Goal: Task Accomplishment & Management: Complete application form

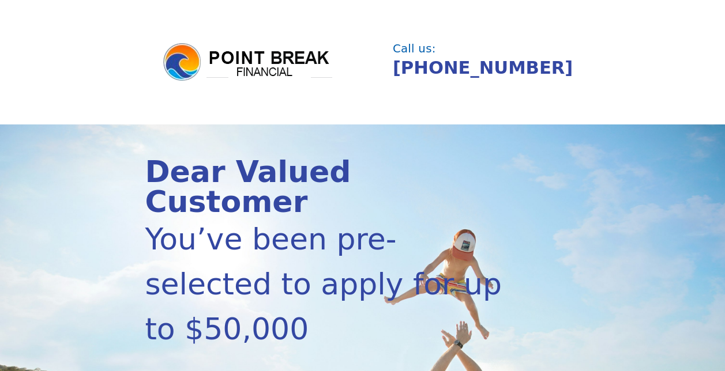
scroll to position [115, 0]
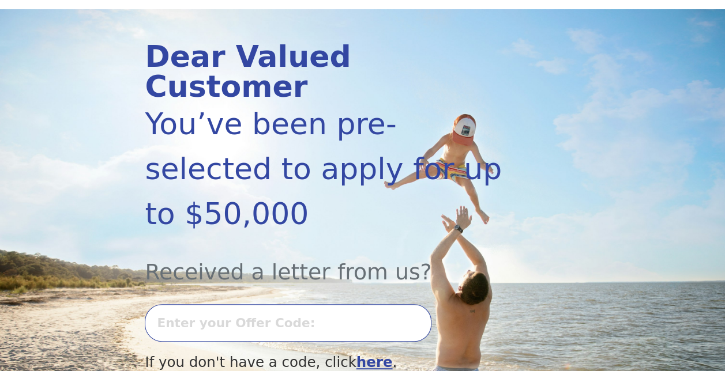
click at [194, 304] on input "text" at bounding box center [288, 322] width 287 height 37
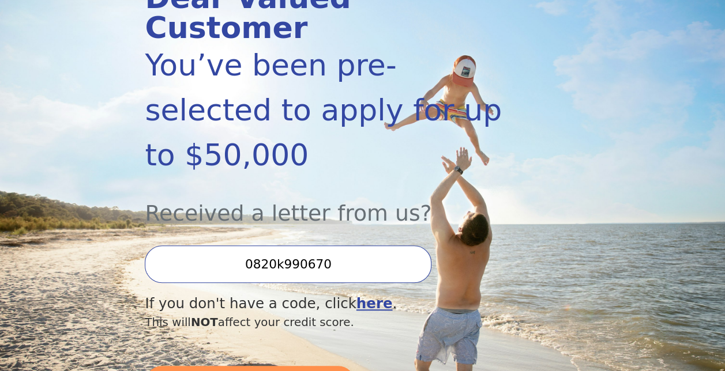
scroll to position [288, 0]
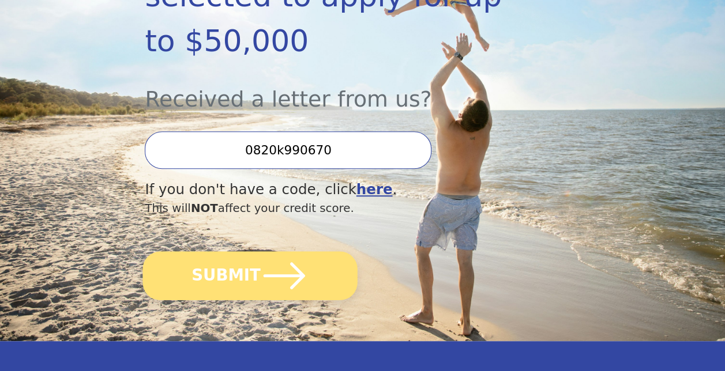
type input "0820k990670"
click at [244, 251] on button "SUBMIT" at bounding box center [250, 275] width 214 height 49
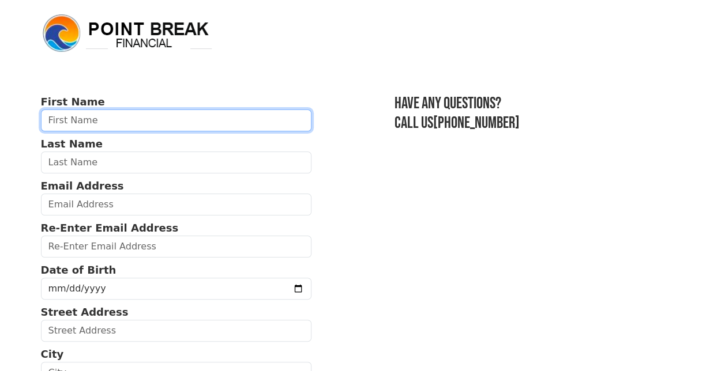
click at [79, 122] on input "text" at bounding box center [176, 121] width 271 height 22
type input "[PERSON_NAME]"
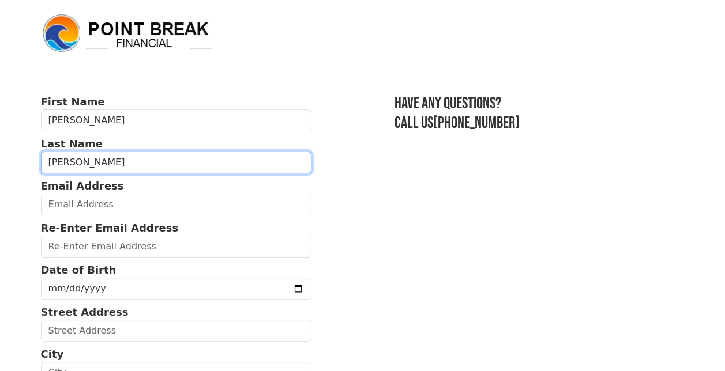
type input "[PERSON_NAME]"
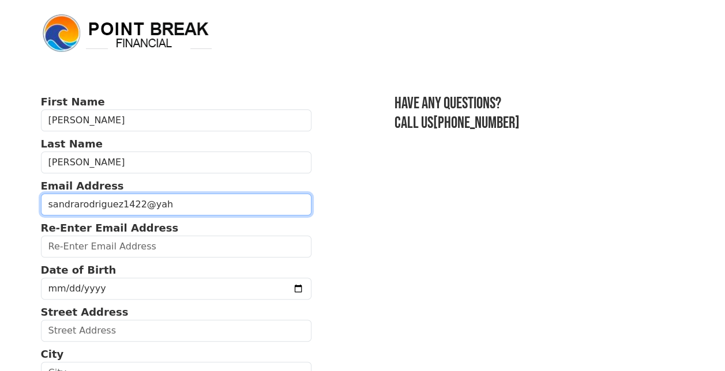
type input "[EMAIL_ADDRESS][DOMAIN_NAME]"
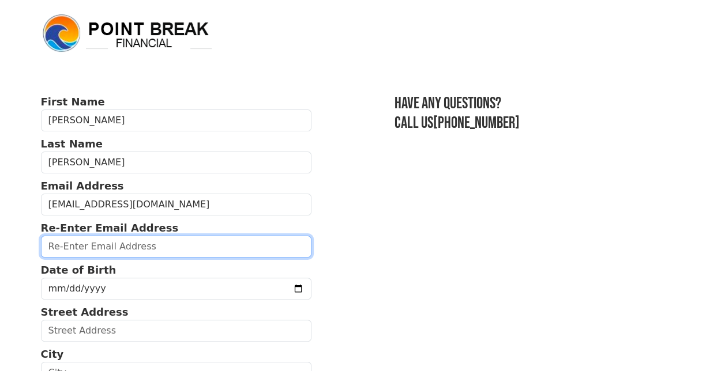
click at [144, 253] on input "email" at bounding box center [176, 247] width 271 height 22
type input "[EMAIL_ADDRESS][DOMAIN_NAME]"
type input "perth amboy"
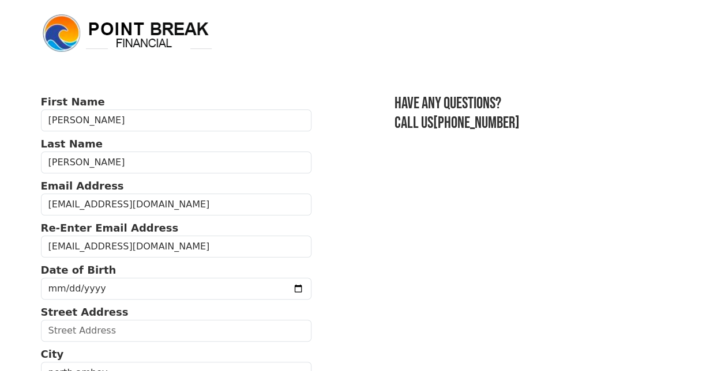
select select "NJ"
type input "08863"
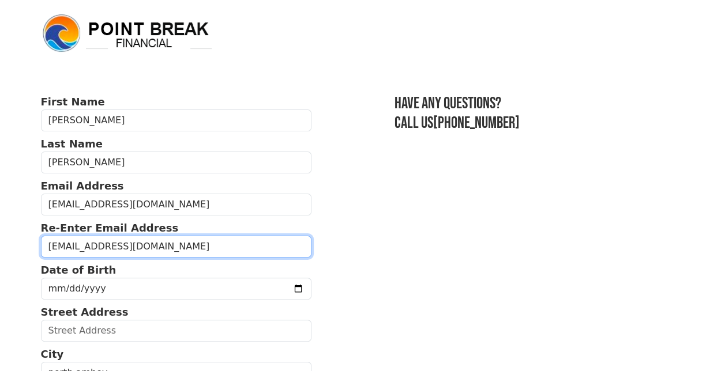
type input "[PHONE_NUMBER]"
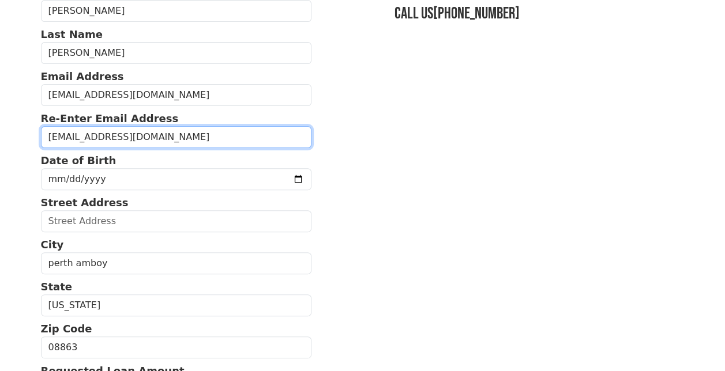
scroll to position [105, 0]
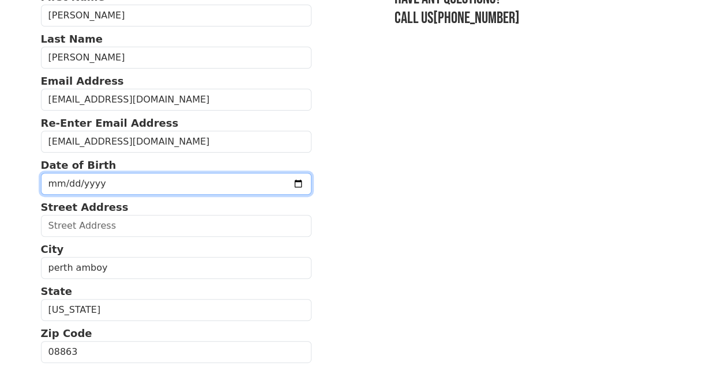
click at [136, 182] on input "date" at bounding box center [176, 184] width 271 height 22
type input "[DATE]"
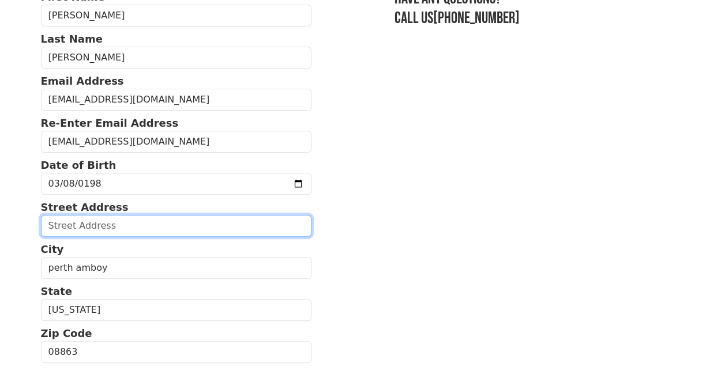
click at [84, 223] on input "text" at bounding box center [176, 226] width 271 height 22
type input "[STREET_ADDRESS]"
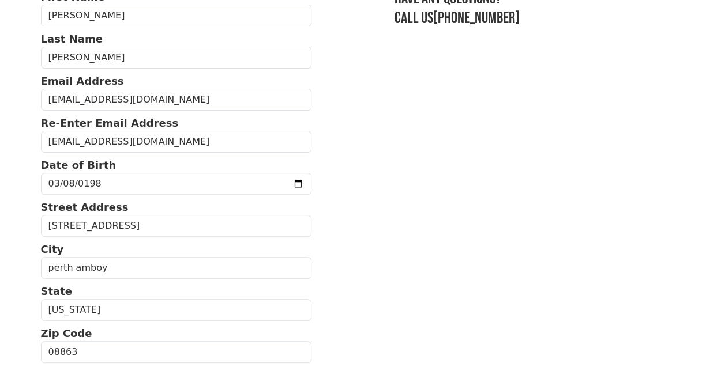
click at [356, 259] on section "First Name [PERSON_NAME] Last Name [PERSON_NAME] Email Address [EMAIL_ADDRESS][…" at bounding box center [362, 352] width 643 height 727
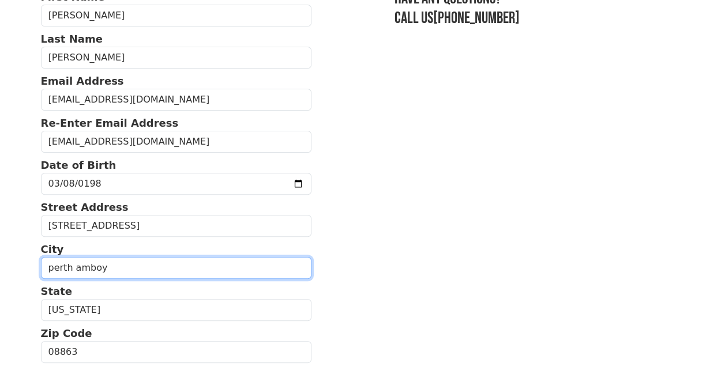
drag, startPoint x: 126, startPoint y: 270, endPoint x: -2, endPoint y: 249, distance: 130.3
click at [0, 249] on html "First Name [PERSON_NAME] Last Name [PERSON_NAME] Email Address [EMAIL_ADDRESS][…" at bounding box center [362, 80] width 725 height 371
type input "fords"
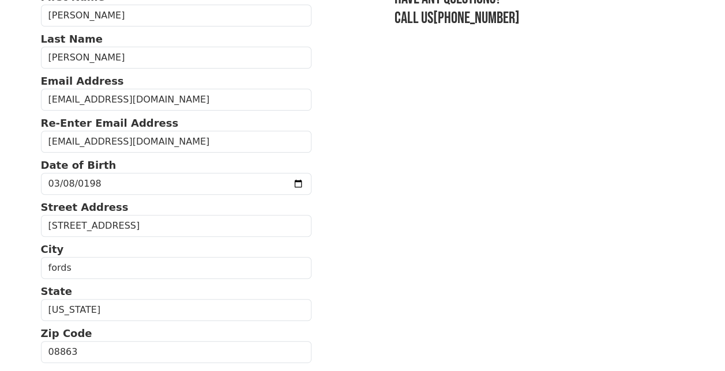
click at [448, 236] on section "First Name [PERSON_NAME] Last Name [PERSON_NAME] Email Address [EMAIL_ADDRESS][…" at bounding box center [362, 352] width 643 height 727
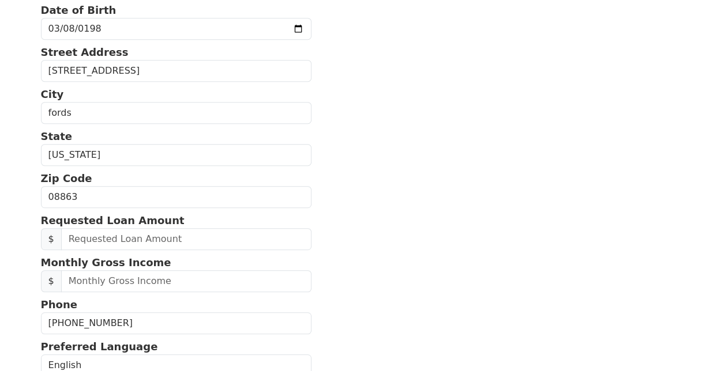
scroll to position [278, 0]
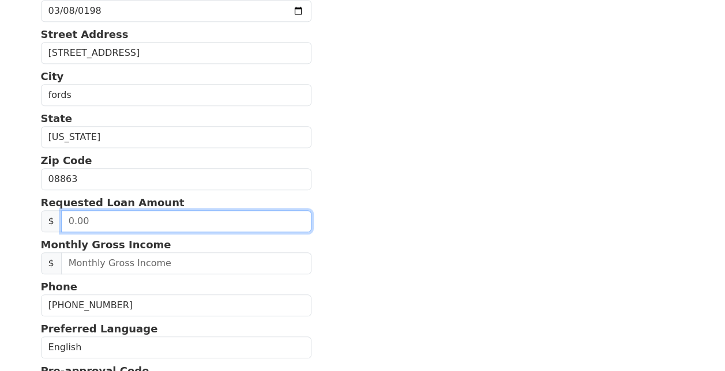
click at [159, 214] on input "text" at bounding box center [186, 221] width 250 height 22
type input "30,000.00"
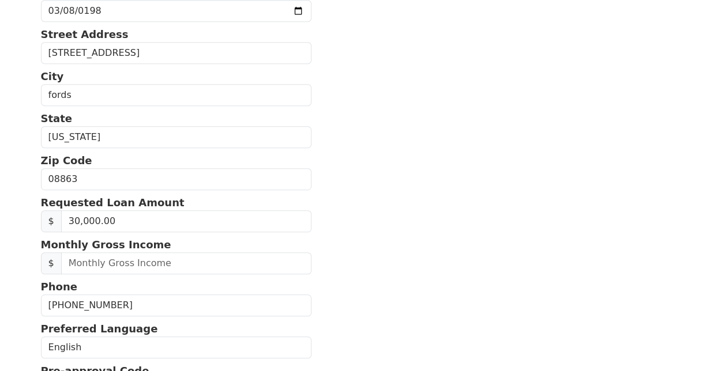
click at [460, 285] on section "First Name [PERSON_NAME] Last Name [PERSON_NAME] Email Address [EMAIL_ADDRESS][…" at bounding box center [362, 179] width 643 height 727
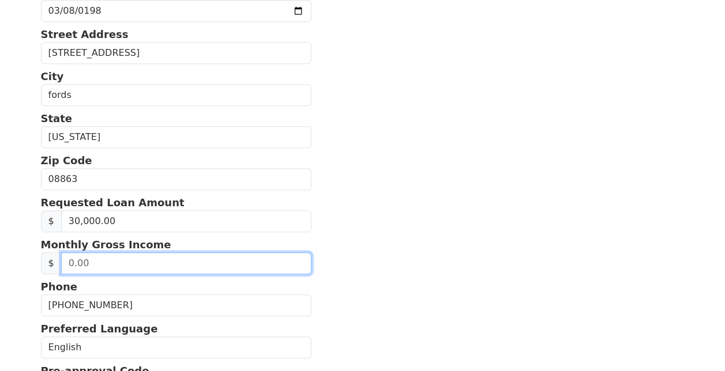
click at [103, 262] on input "text" at bounding box center [186, 264] width 250 height 22
type input "9,333.00"
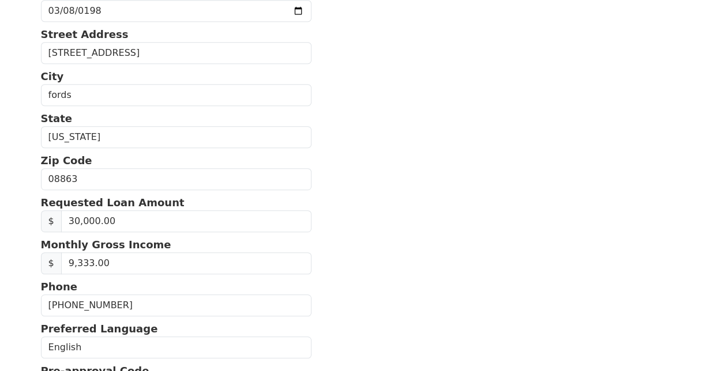
click at [480, 266] on section "First Name [PERSON_NAME] Last Name [PERSON_NAME] Email Address [EMAIL_ADDRESS][…" at bounding box center [362, 179] width 643 height 727
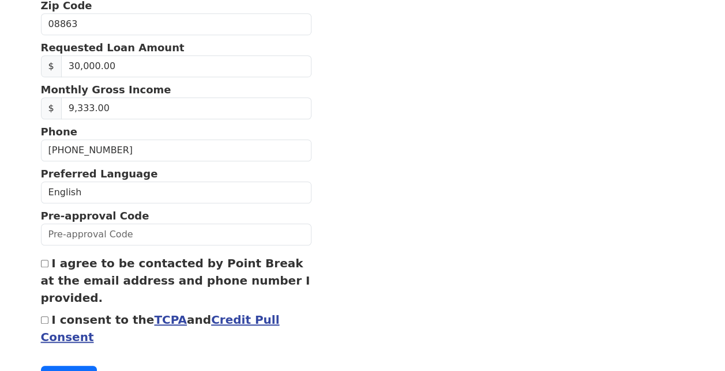
scroll to position [451, 0]
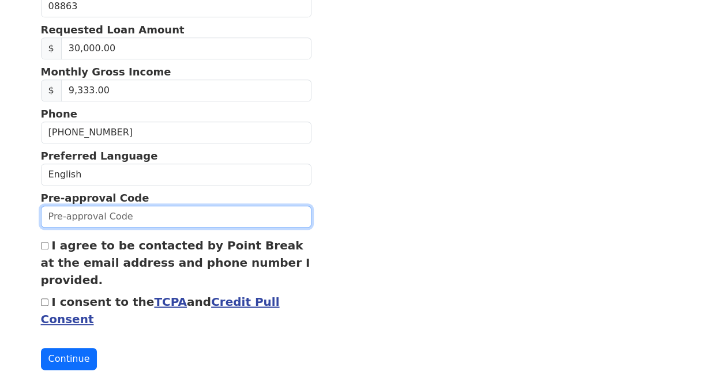
click at [120, 212] on input "text" at bounding box center [176, 217] width 271 height 22
type input "0820k-990670"
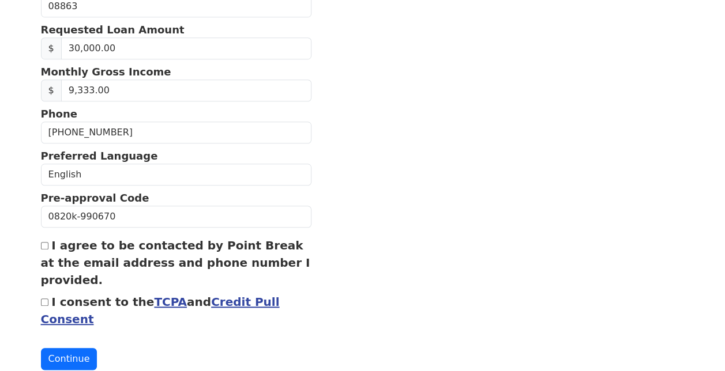
click at [581, 243] on section "First Name [PERSON_NAME] Last Name [PERSON_NAME] Email Address [EMAIL_ADDRESS][…" at bounding box center [362, 6] width 643 height 727
click at [43, 242] on input "I agree to be contacted by Point Break at the email address and phone number I …" at bounding box center [44, 245] width 7 height 7
checkbox input "true"
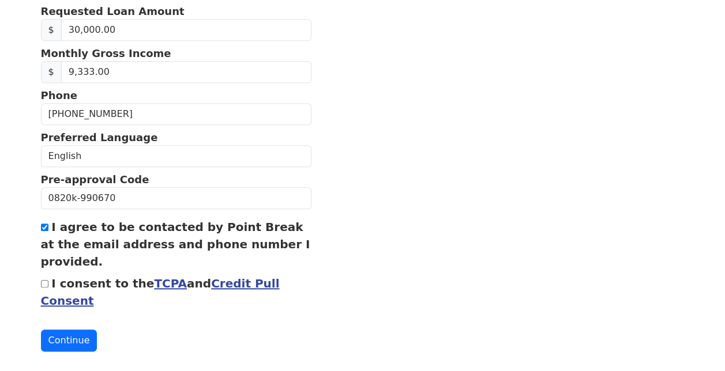
scroll to position [475, 0]
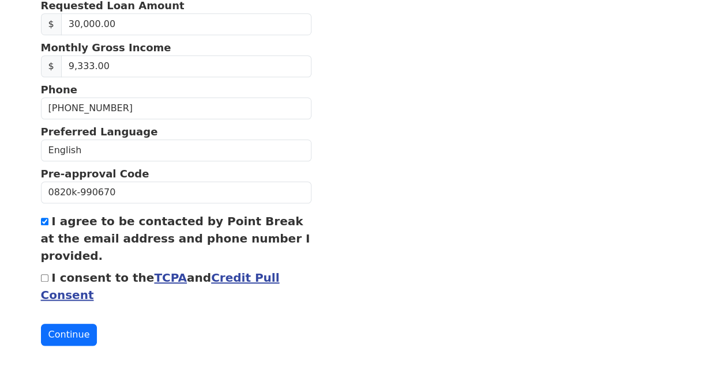
click at [44, 280] on div "I consent to the TCPA and Credit Pull Consent" at bounding box center [176, 286] width 271 height 35
click at [42, 274] on input "I consent to the TCPA and Credit Pull Consent" at bounding box center [44, 277] width 7 height 7
checkbox input "true"
click at [67, 324] on button "Continue" at bounding box center [69, 335] width 57 height 22
